Goal: Task Accomplishment & Management: Manage account settings

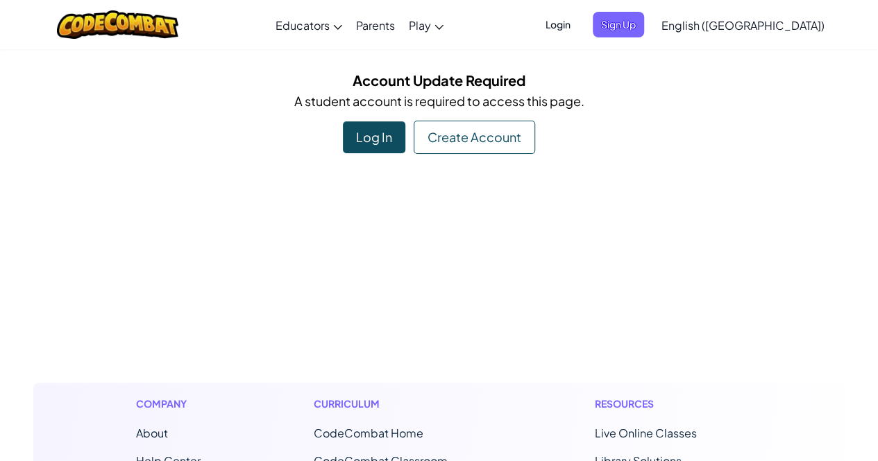
click at [379, 137] on div "Log In" at bounding box center [374, 137] width 62 height 32
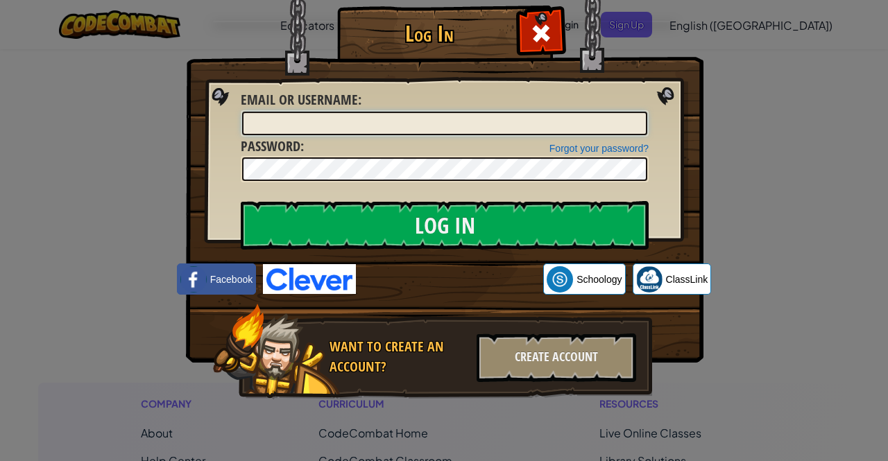
click at [354, 127] on input "Email or Username :" at bounding box center [444, 124] width 405 height 24
type input "Neozhiyi"
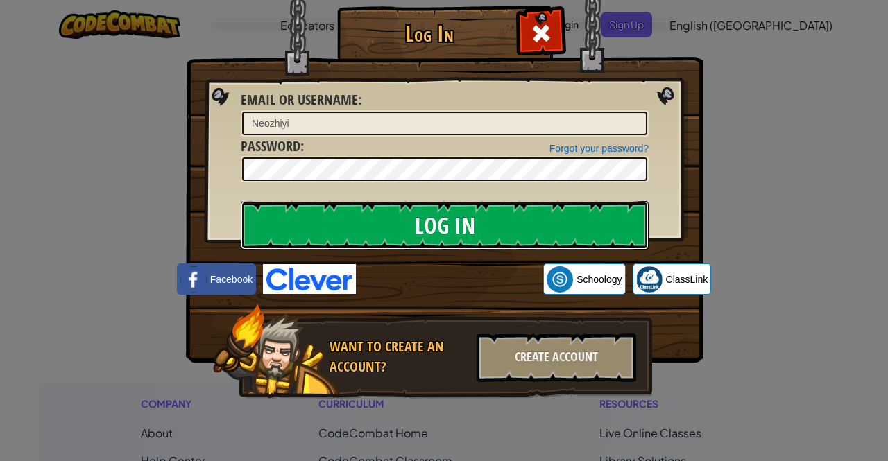
click at [563, 216] on input "Log In" at bounding box center [445, 225] width 408 height 49
click at [563, 217] on input "Log In" at bounding box center [445, 225] width 408 height 49
